Goal: Task Accomplishment & Management: Manage account settings

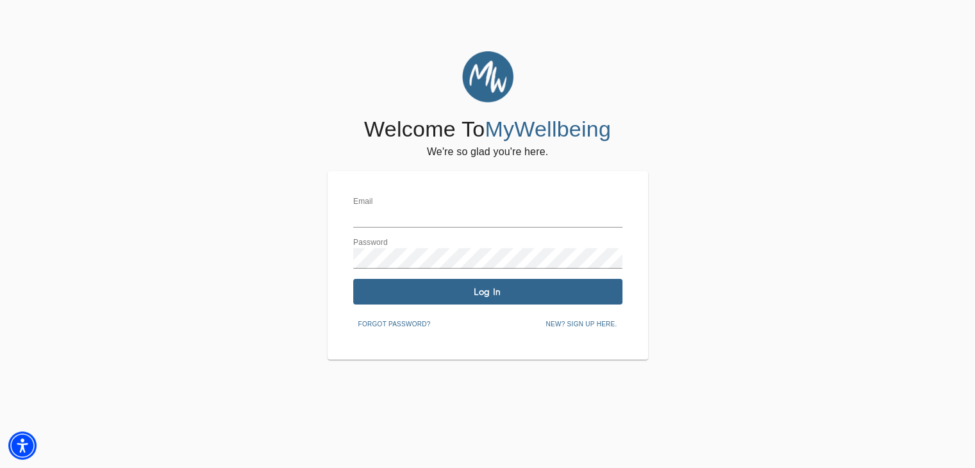
type input "[EMAIL_ADDRESS][DOMAIN_NAME]"
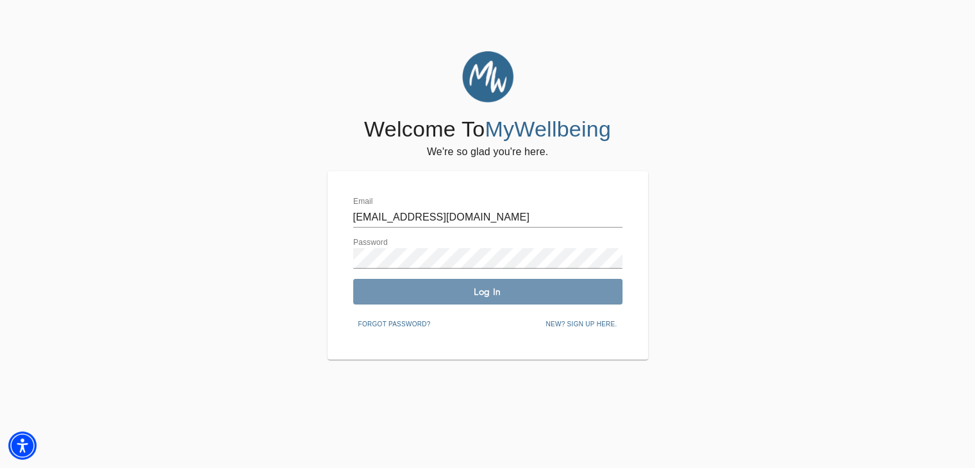
click at [487, 291] on span "Log In" at bounding box center [487, 292] width 259 height 12
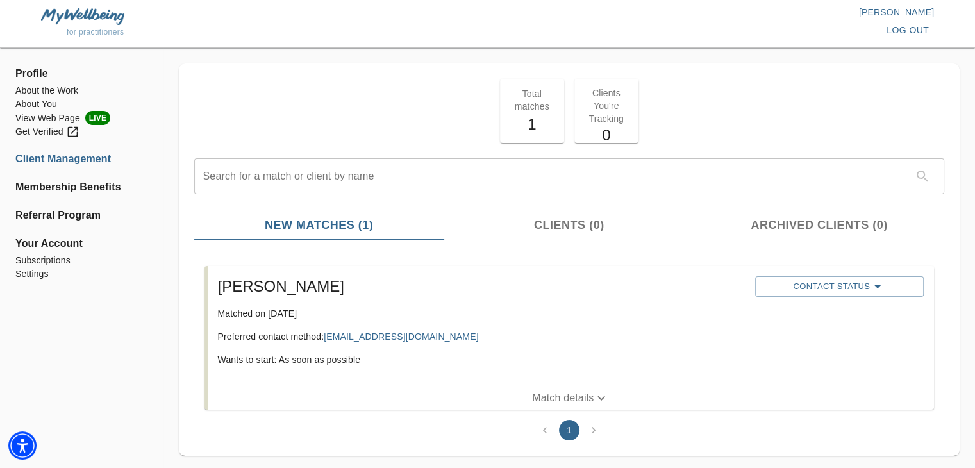
click at [526, 93] on p "Total matches" at bounding box center [532, 100] width 49 height 26
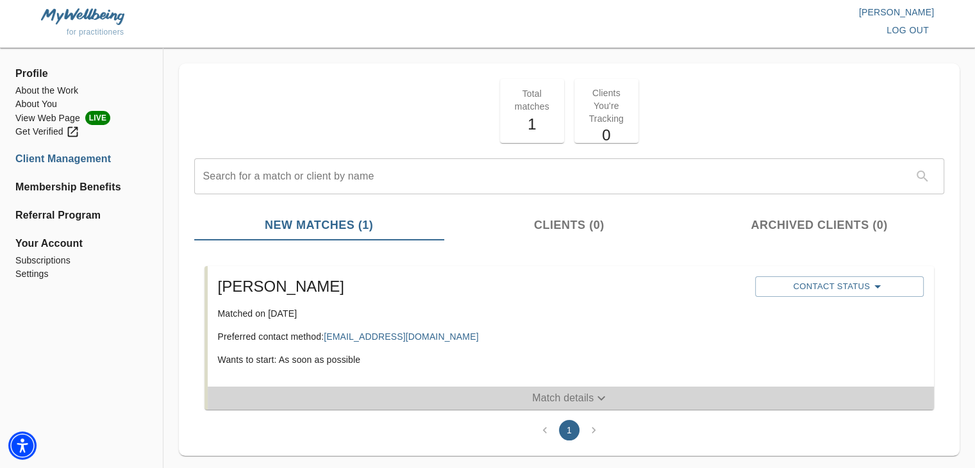
click at [598, 397] on icon "button" at bounding box center [602, 398] width 8 height 4
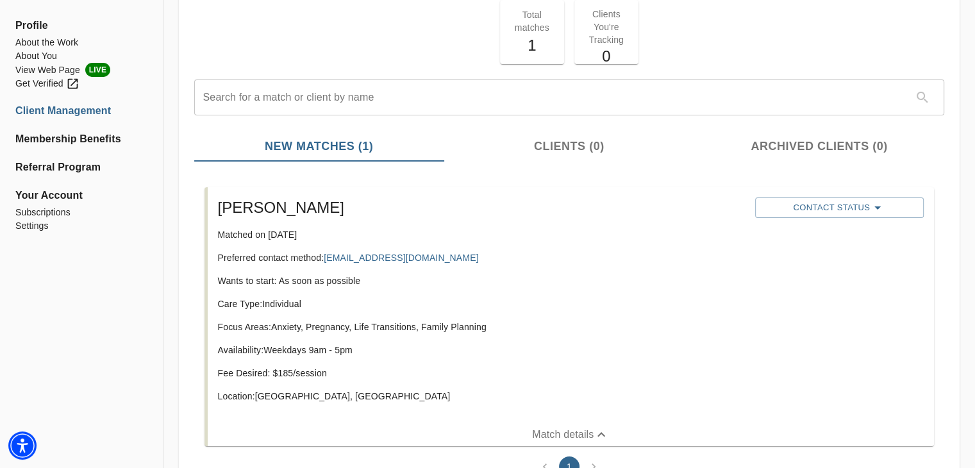
scroll to position [78, 0]
click at [34, 26] on span "Profile" at bounding box center [81, 25] width 132 height 15
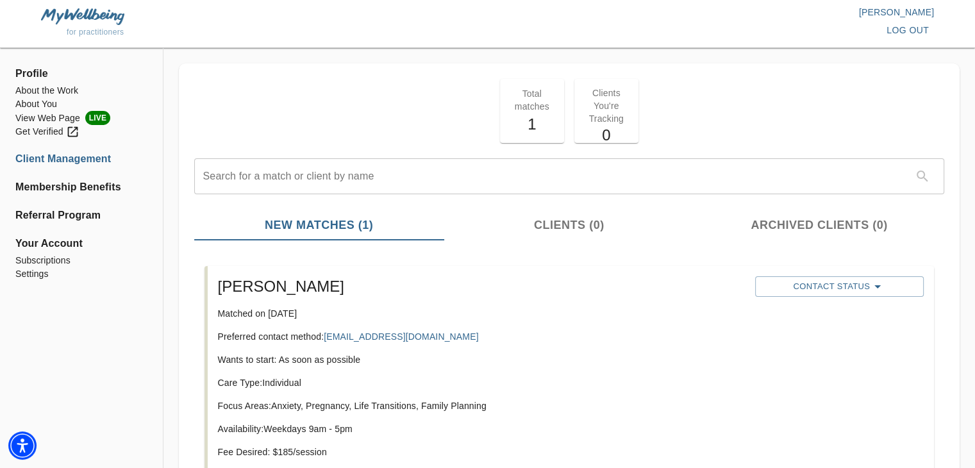
click at [80, 12] on img at bounding box center [82, 16] width 83 height 16
